Goal: Task Accomplishment & Management: Manage account settings

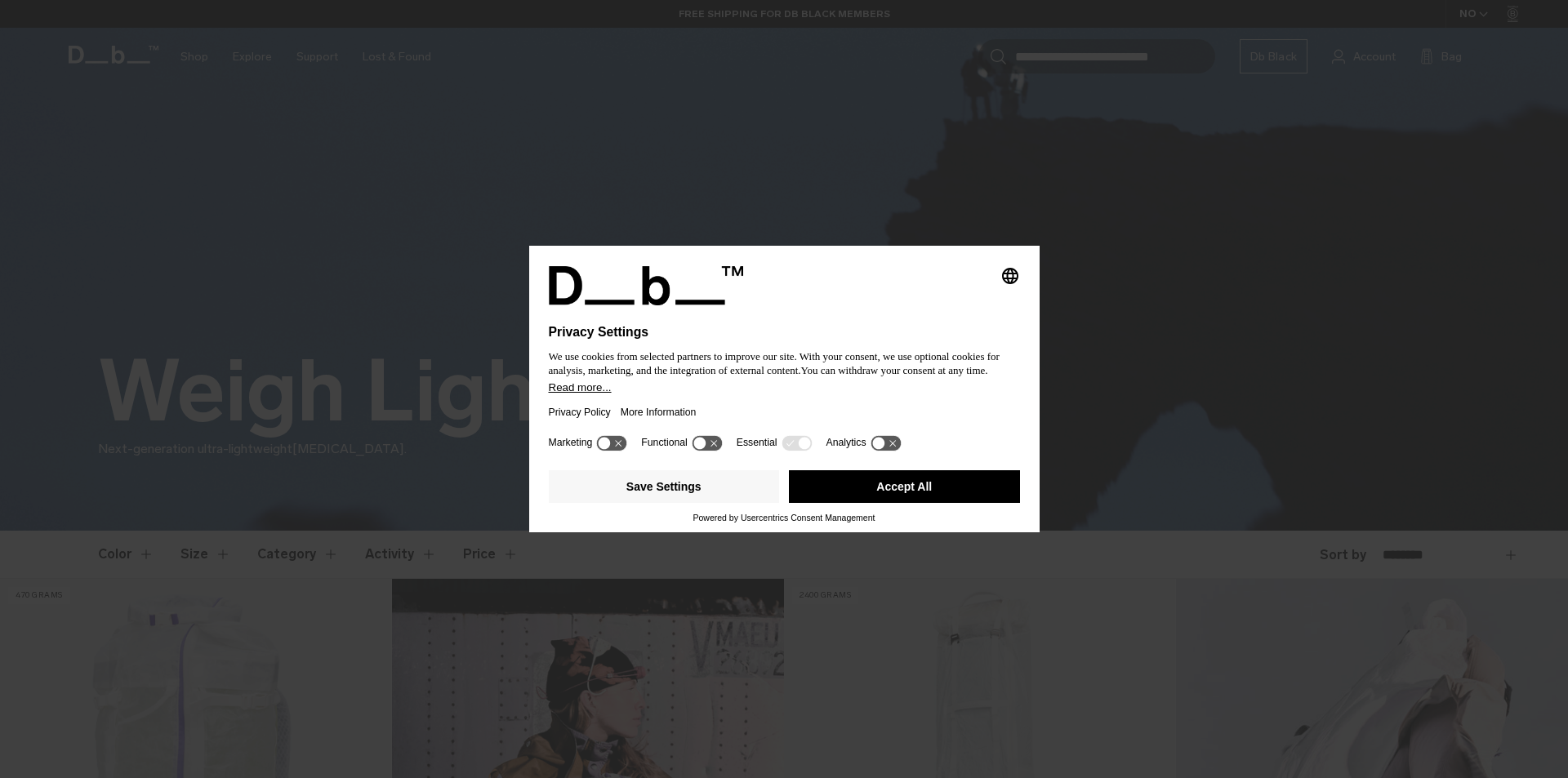
click at [889, 441] on icon at bounding box center [892, 443] width 6 height 6
click at [872, 444] on icon at bounding box center [885, 443] width 30 height 16
click at [719, 440] on icon at bounding box center [706, 443] width 30 height 16
click at [702, 440] on icon at bounding box center [706, 443] width 30 height 16
click at [718, 484] on button "Save Settings" at bounding box center [664, 486] width 231 height 33
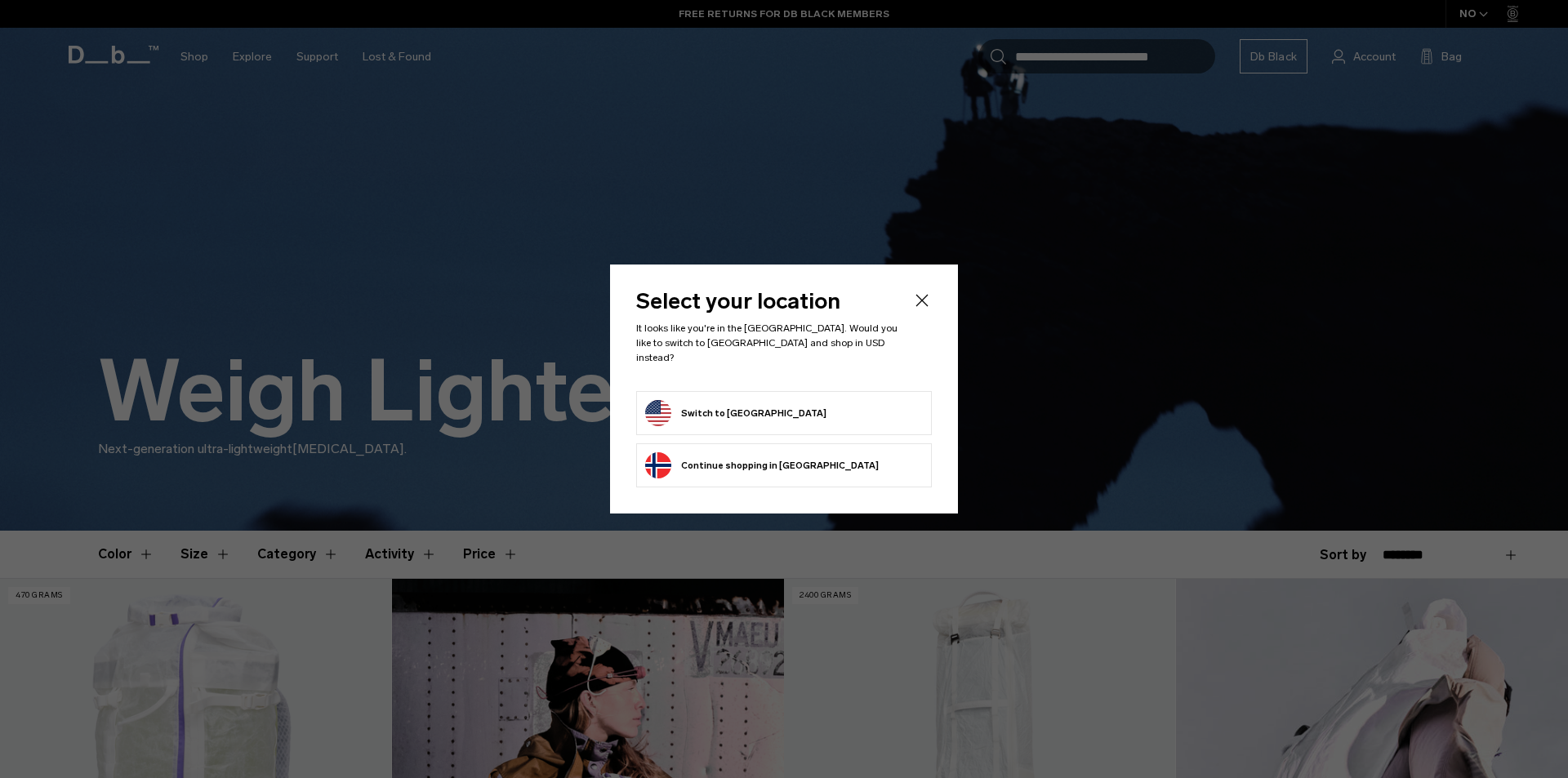
click at [761, 403] on button "Switch to United States" at bounding box center [736, 412] width 182 height 26
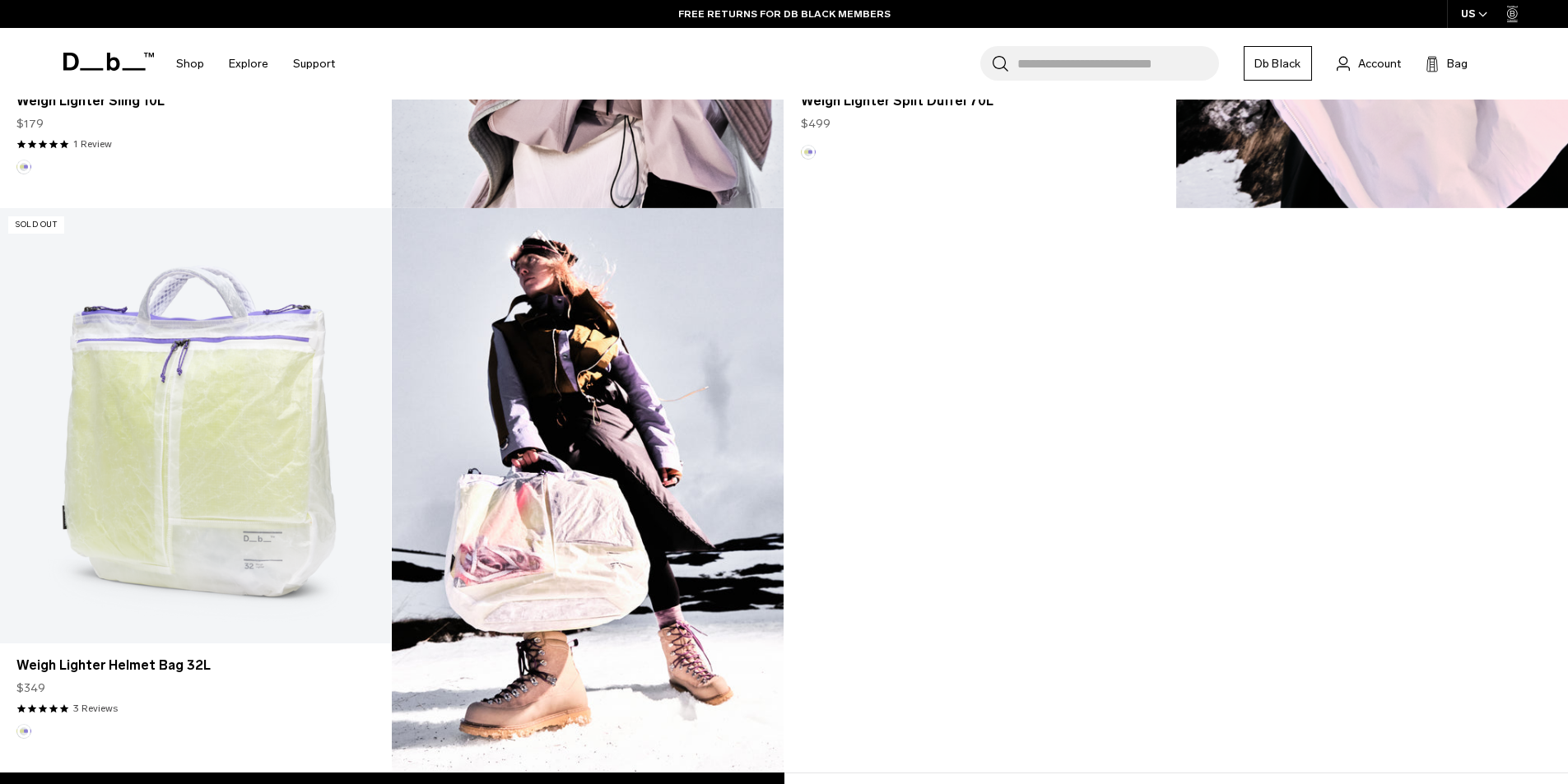
scroll to position [1503, 0]
